Goal: Information Seeking & Learning: Learn about a topic

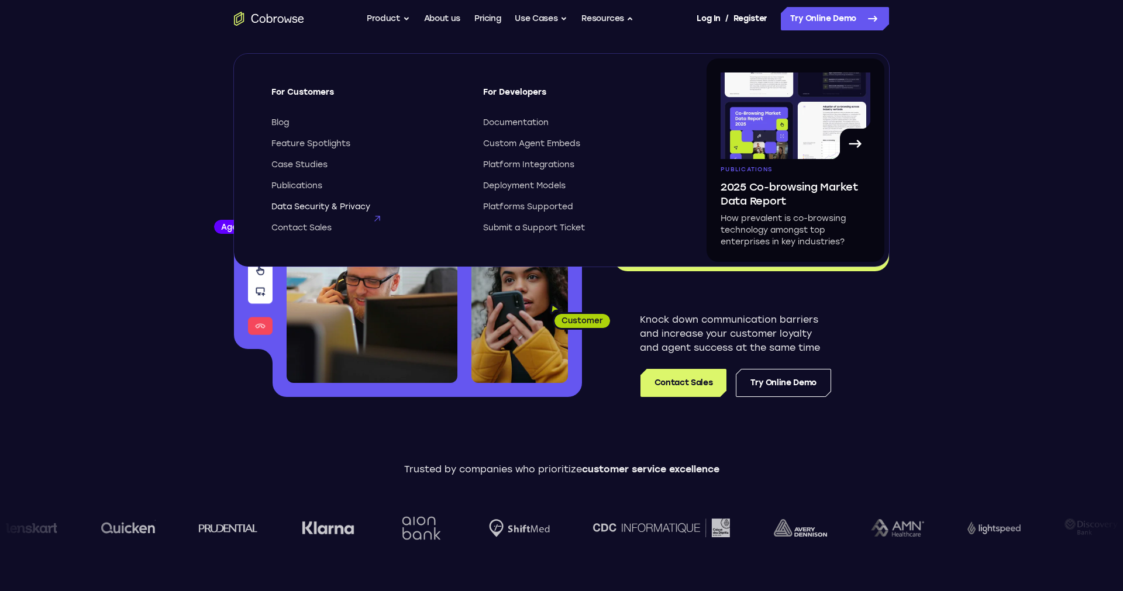
click at [315, 212] on span "Data Security & Privacy" at bounding box center [320, 207] width 99 height 12
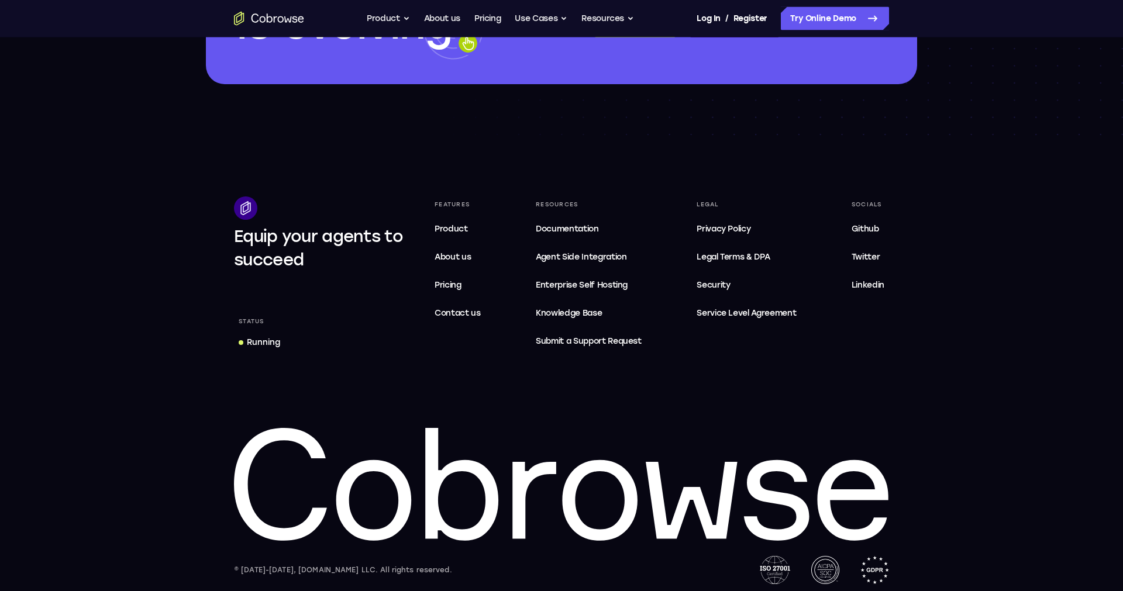
scroll to position [1910, 0]
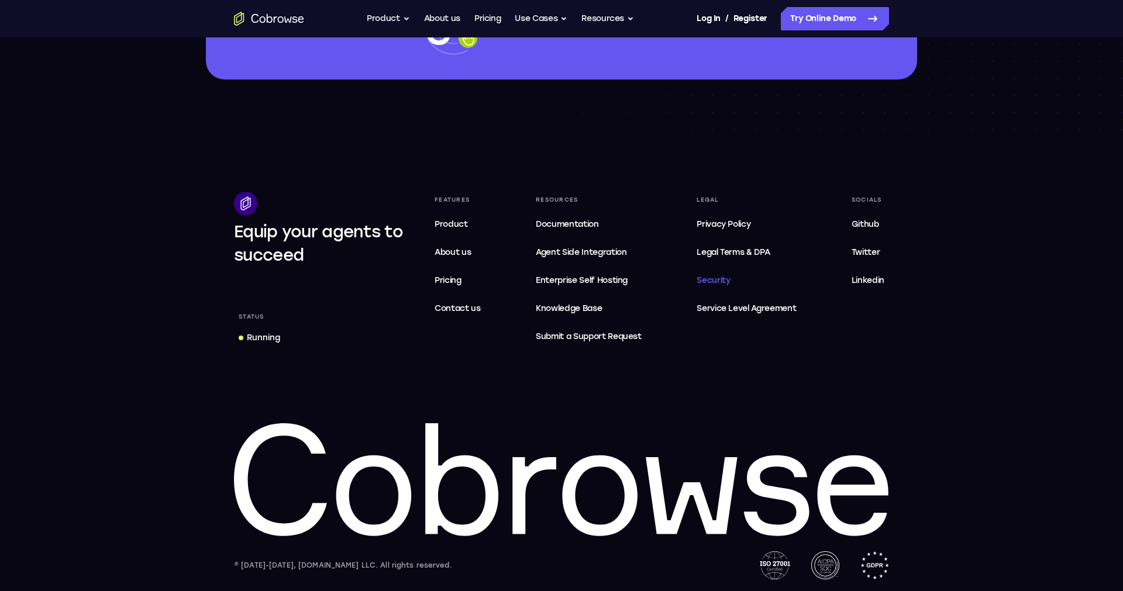
click at [724, 277] on span "Security" at bounding box center [713, 280] width 33 height 10
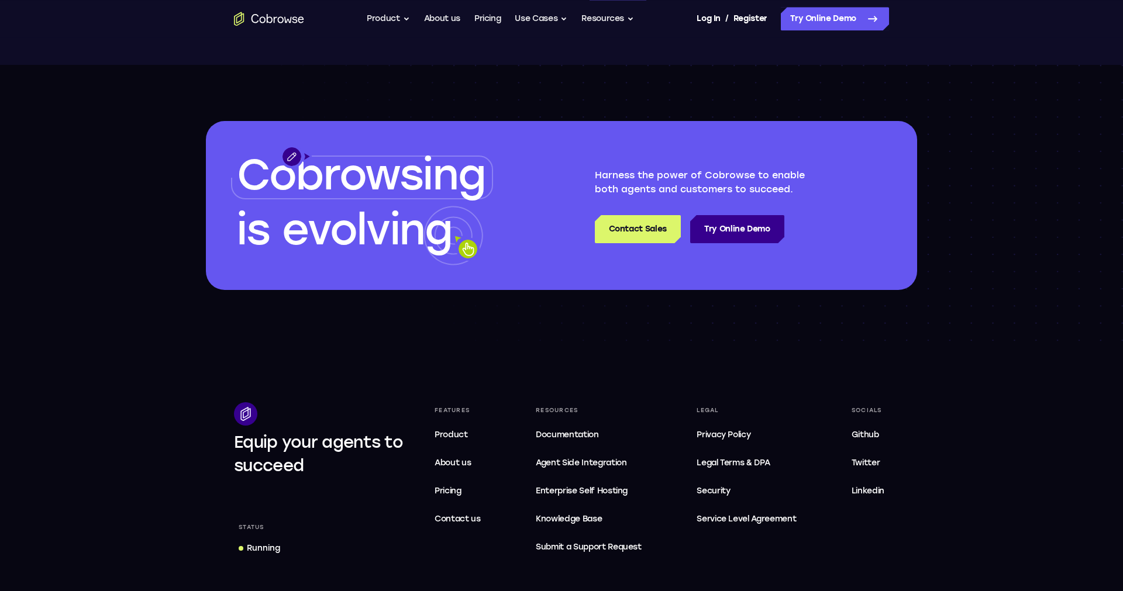
scroll to position [1730, 0]
